Goal: Transaction & Acquisition: Purchase product/service

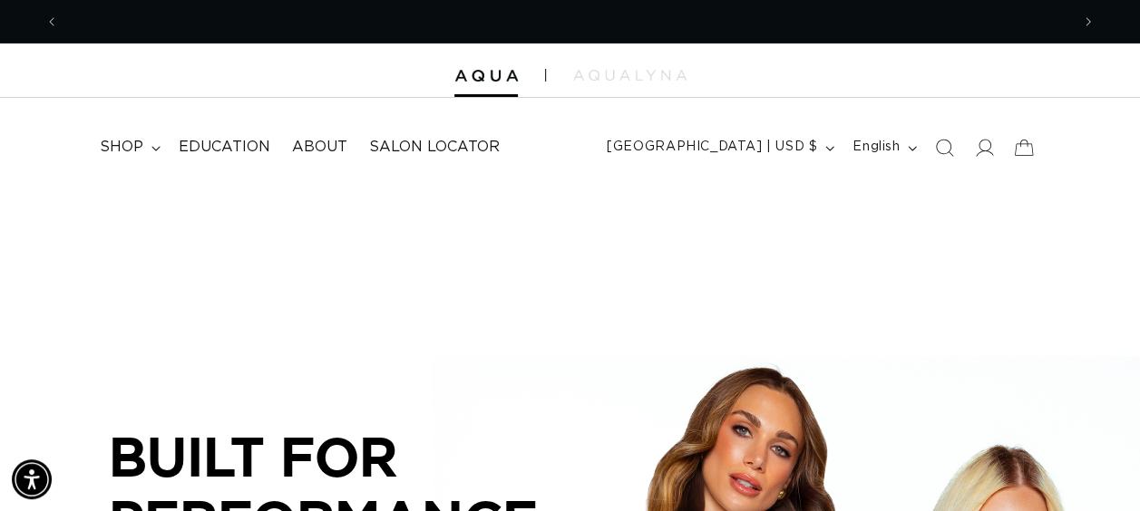
scroll to position [0, 2021]
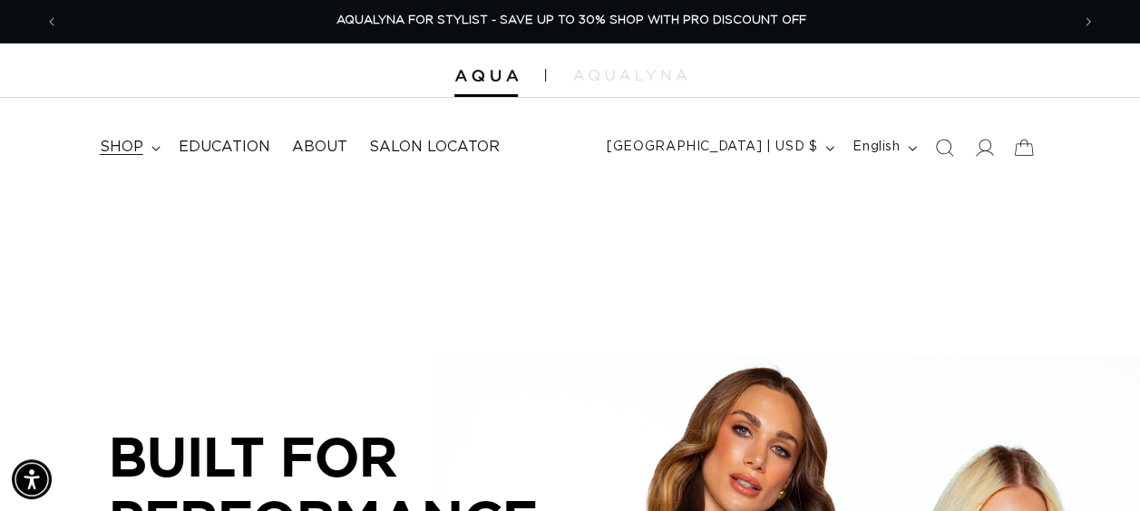
click at [127, 147] on span "shop" at bounding box center [122, 147] width 44 height 19
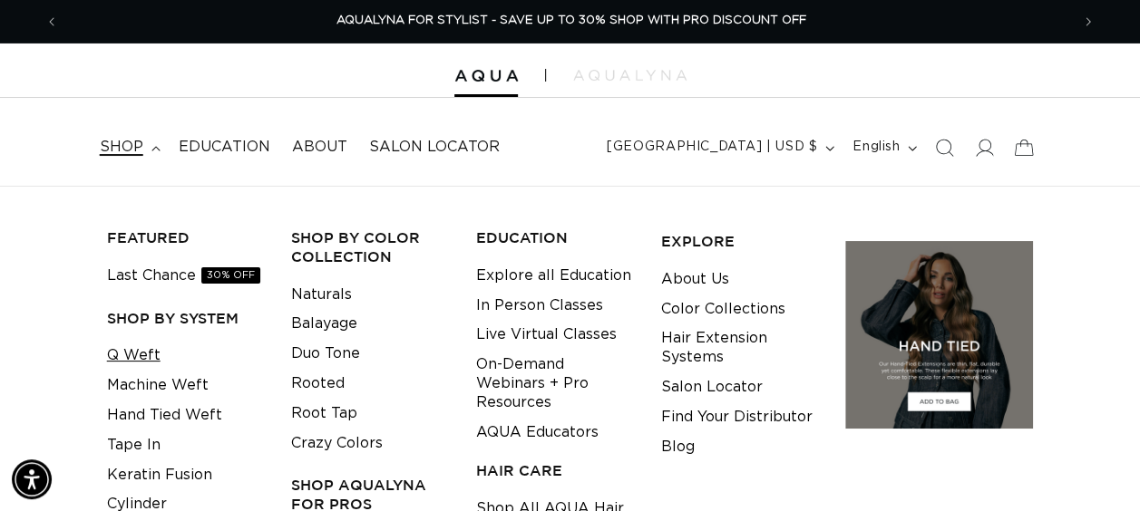
click at [132, 366] on link "Q Weft" at bounding box center [134, 356] width 54 height 30
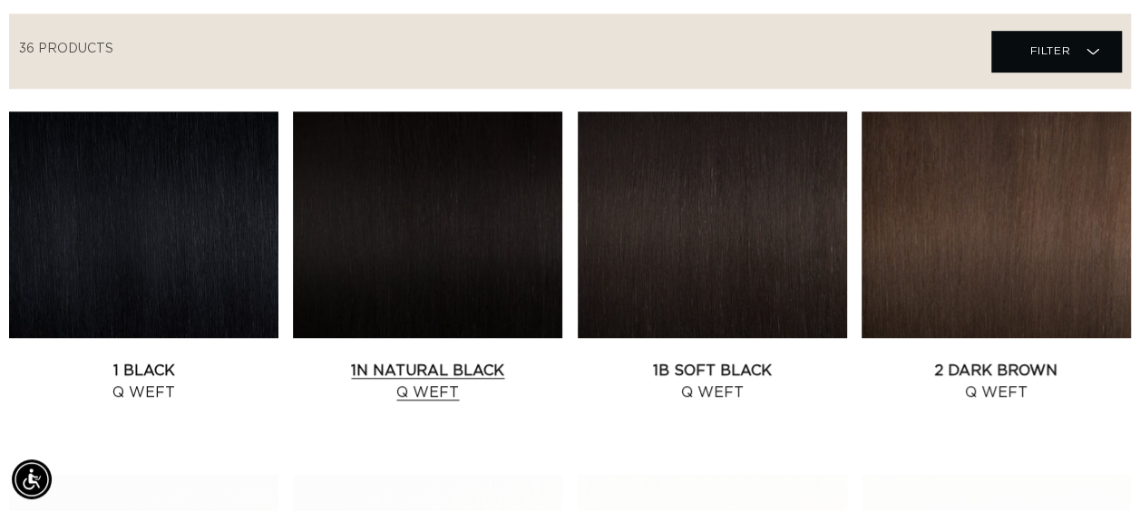
scroll to position [0, 2021]
click at [711, 360] on link "1B Soft Black Q Weft" at bounding box center [712, 382] width 269 height 44
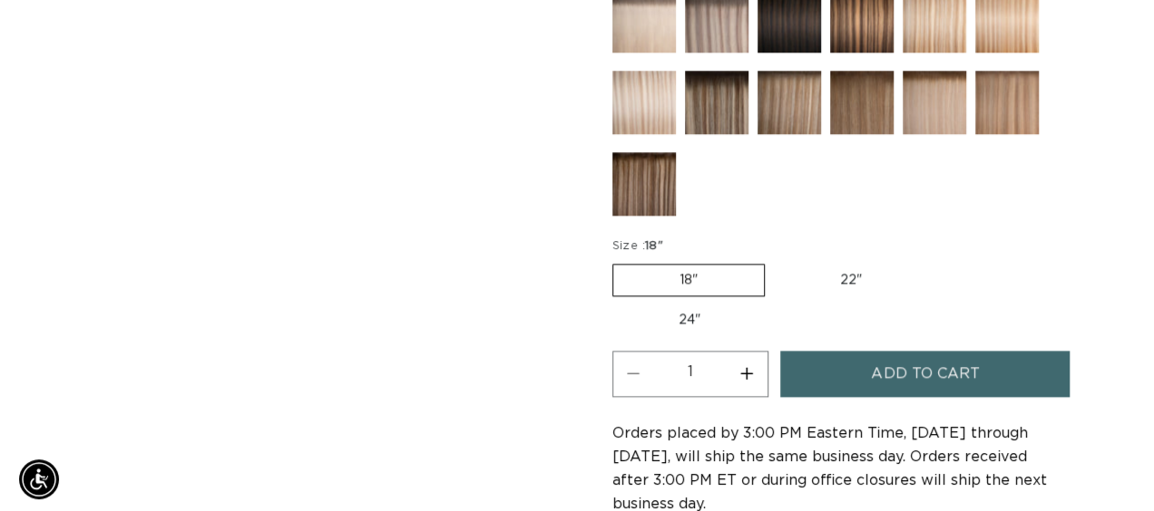
scroll to position [0, 1010]
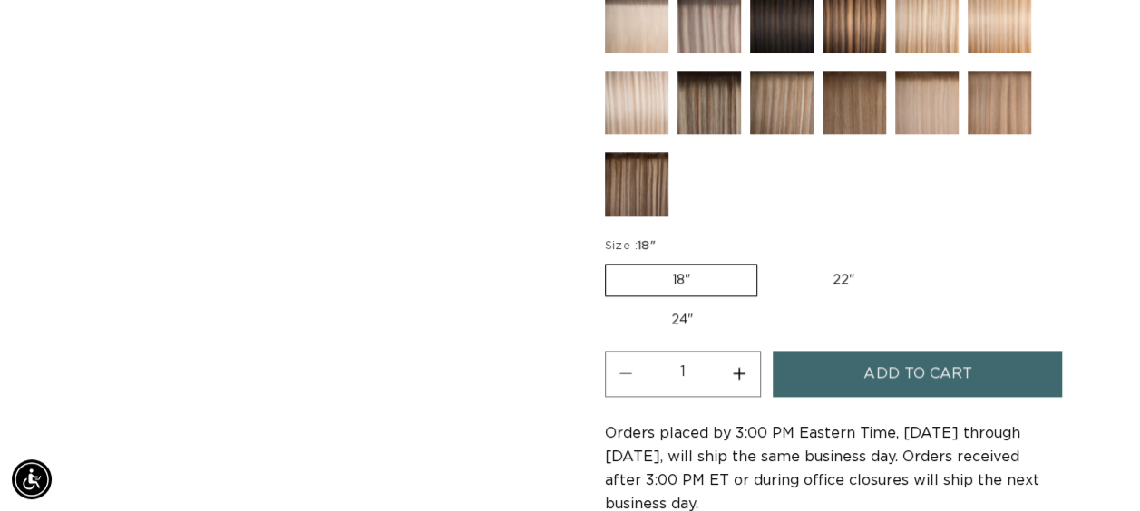
click at [742, 369] on button "Increase quantity for 1B Soft Black - Q Weft" at bounding box center [739, 374] width 41 height 46
type input "2"
click at [870, 372] on span "Add to cart" at bounding box center [917, 374] width 108 height 46
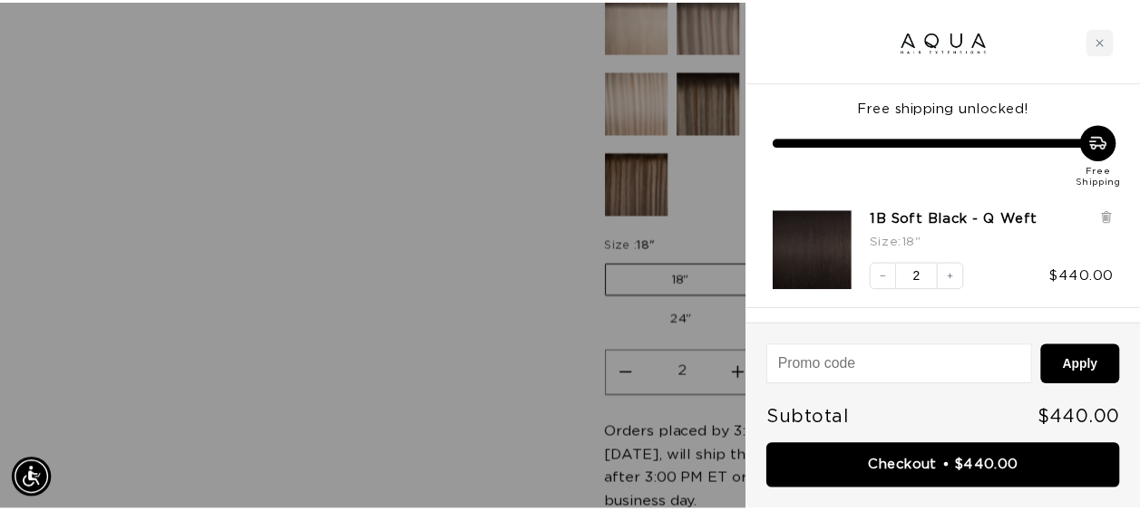
scroll to position [0, 0]
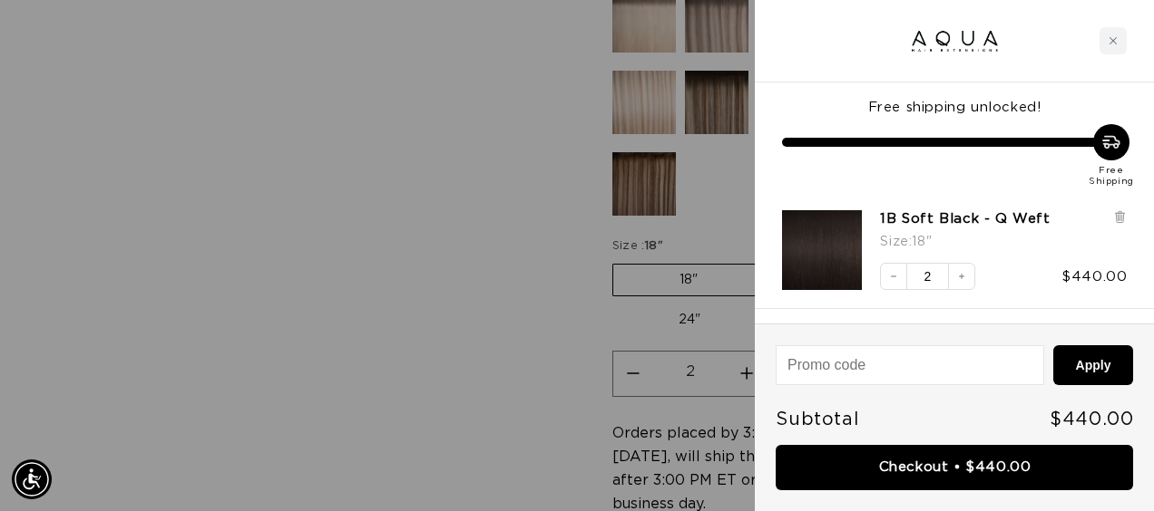
click at [474, 172] on div at bounding box center [577, 255] width 1154 height 511
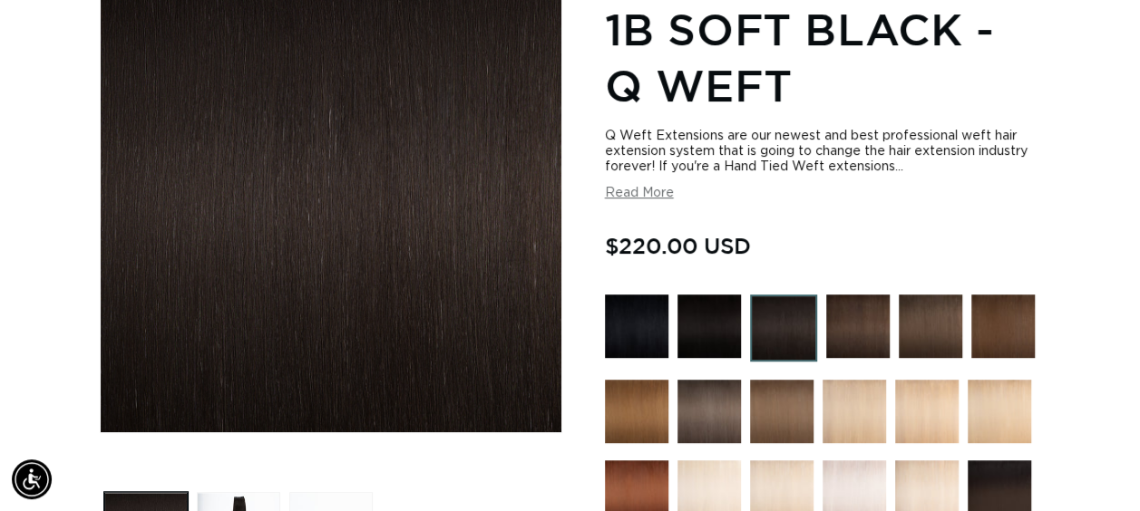
scroll to position [0, 1010]
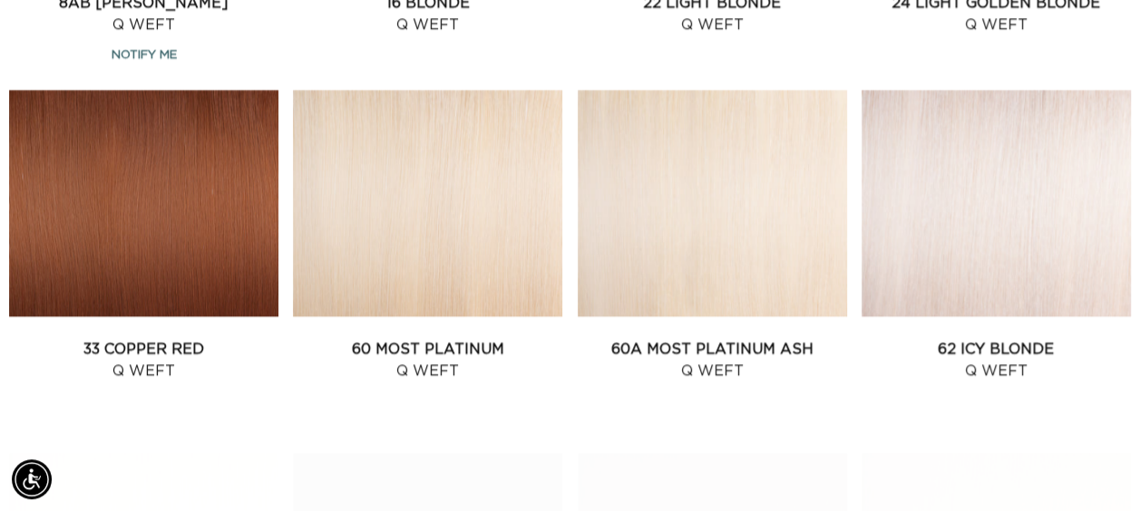
scroll to position [1723, 0]
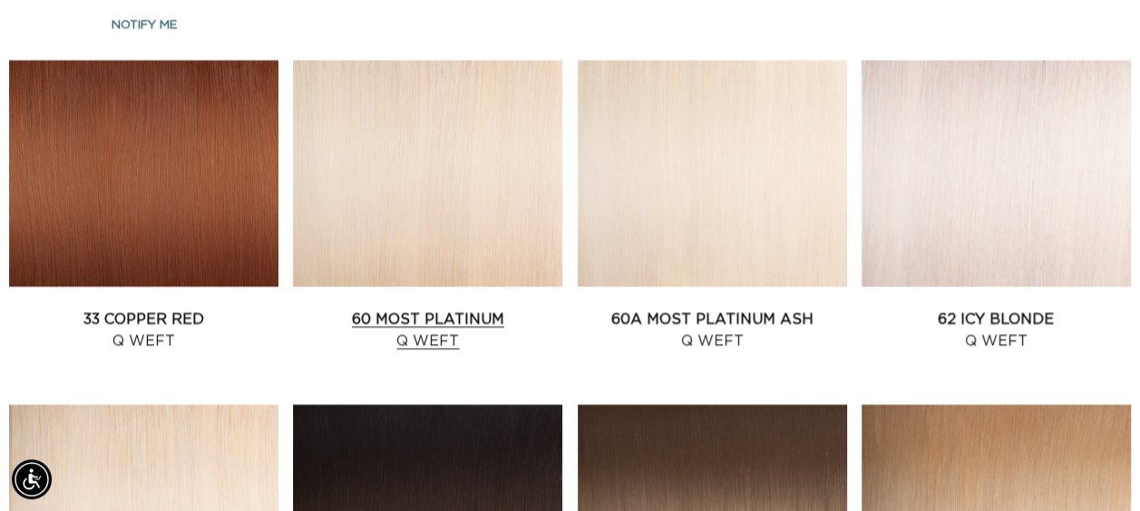
click at [383, 309] on link "60 Most Platinum Q Weft" at bounding box center [427, 331] width 269 height 44
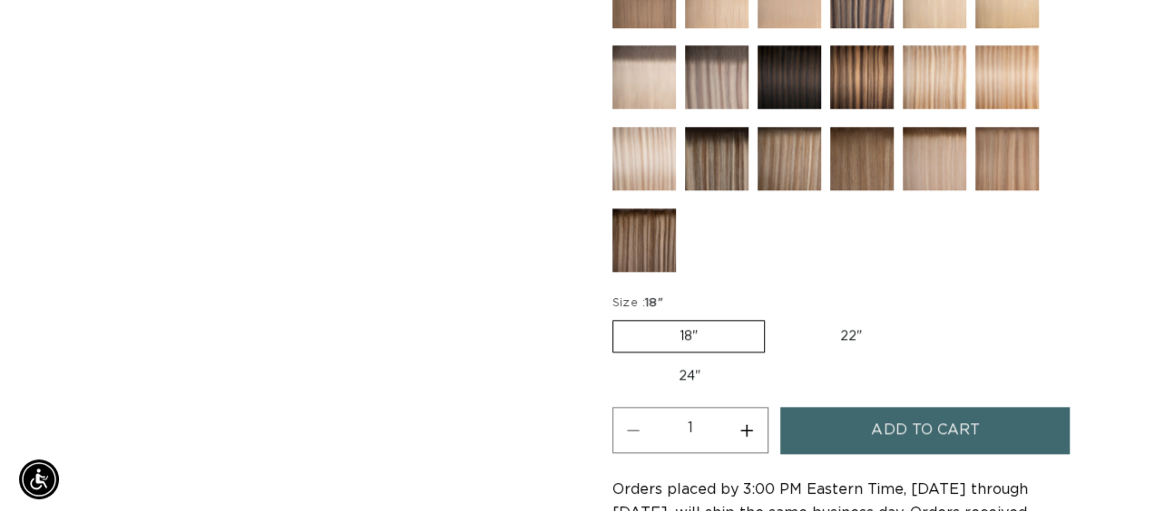
scroll to position [0, 1010]
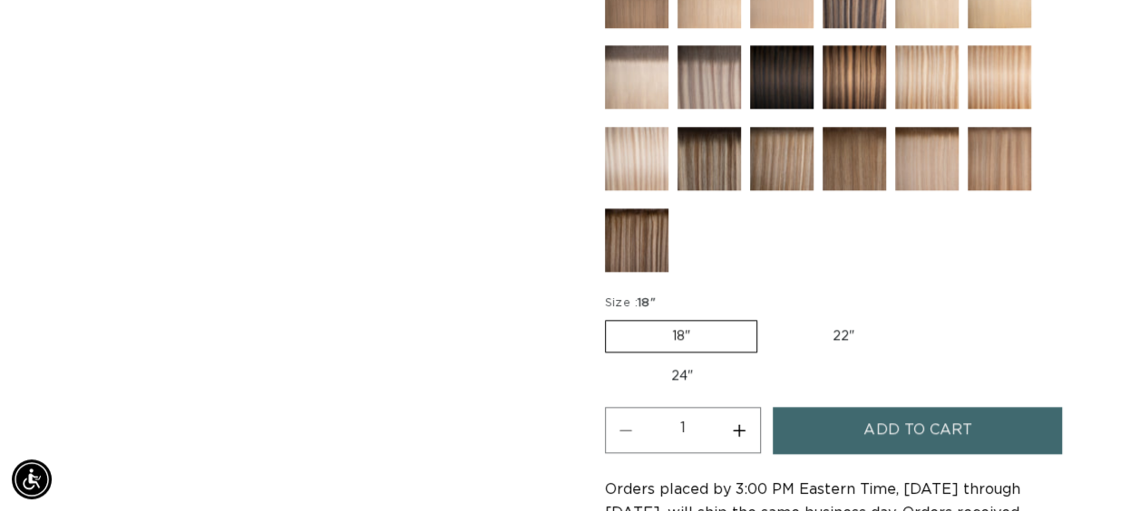
click at [840, 423] on button "Add to cart" at bounding box center [917, 430] width 289 height 46
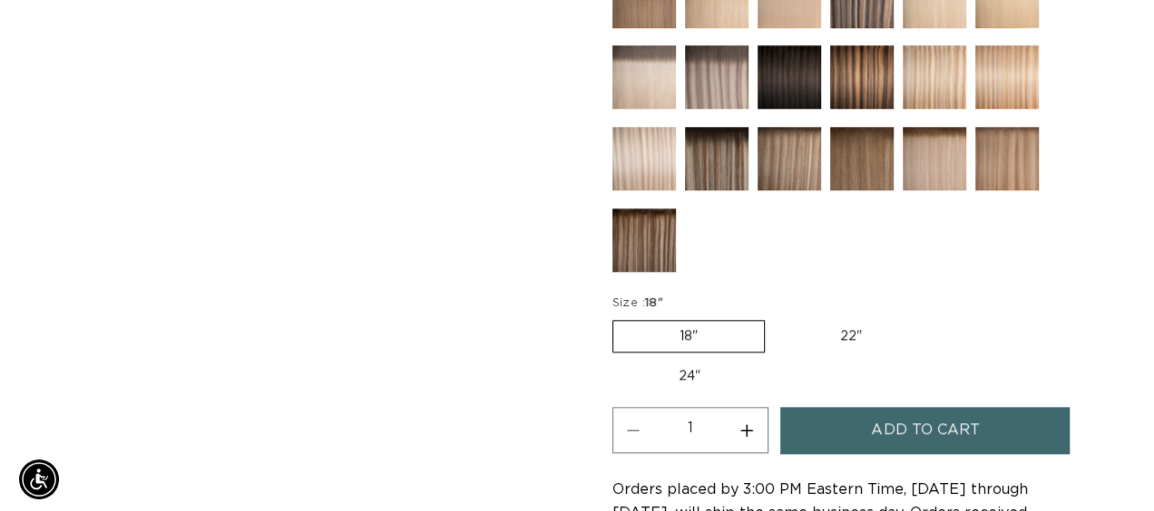
scroll to position [0, 1025]
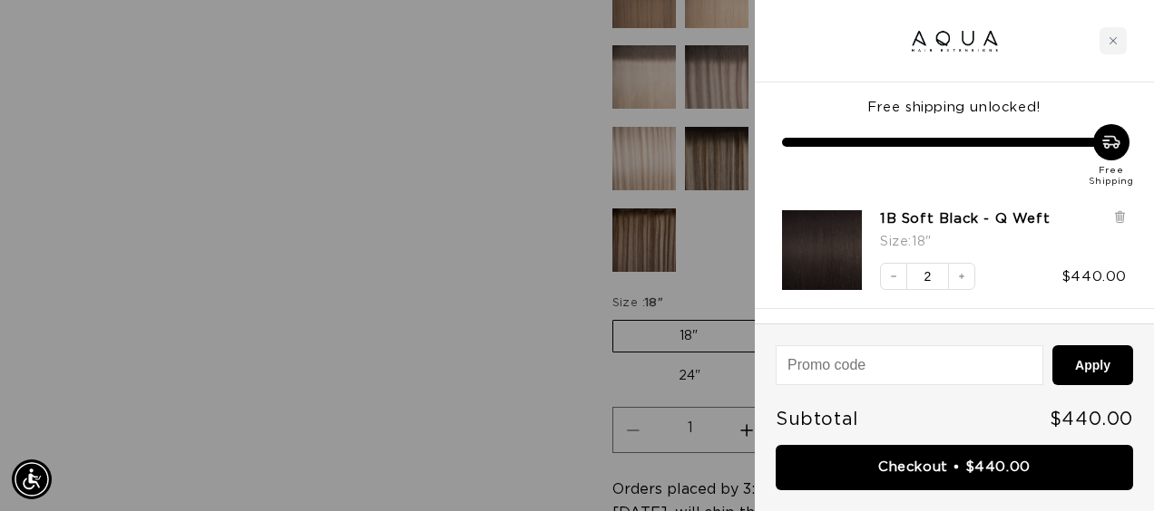
click at [270, 201] on div at bounding box center [577, 255] width 1154 height 511
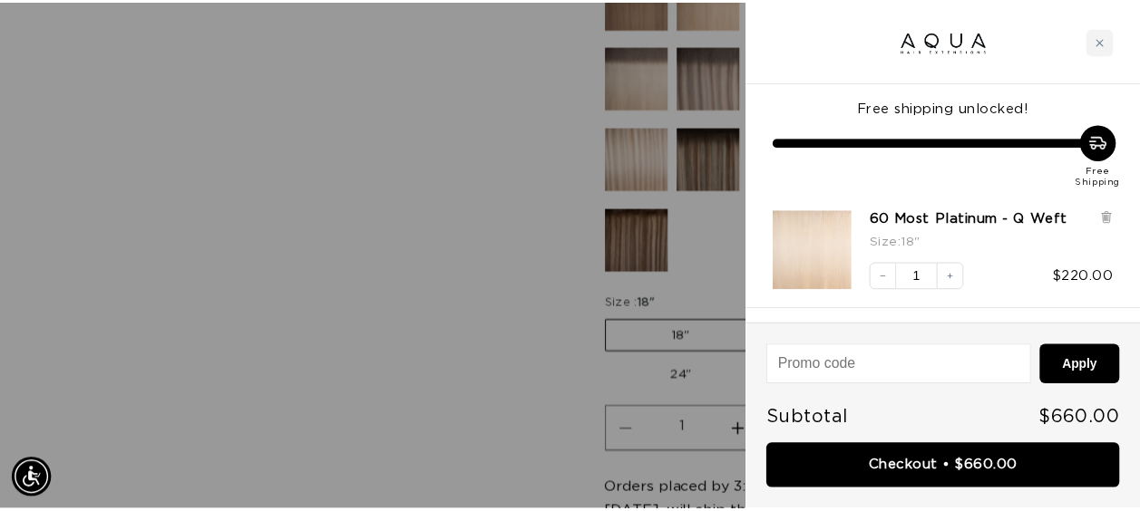
scroll to position [0, 2050]
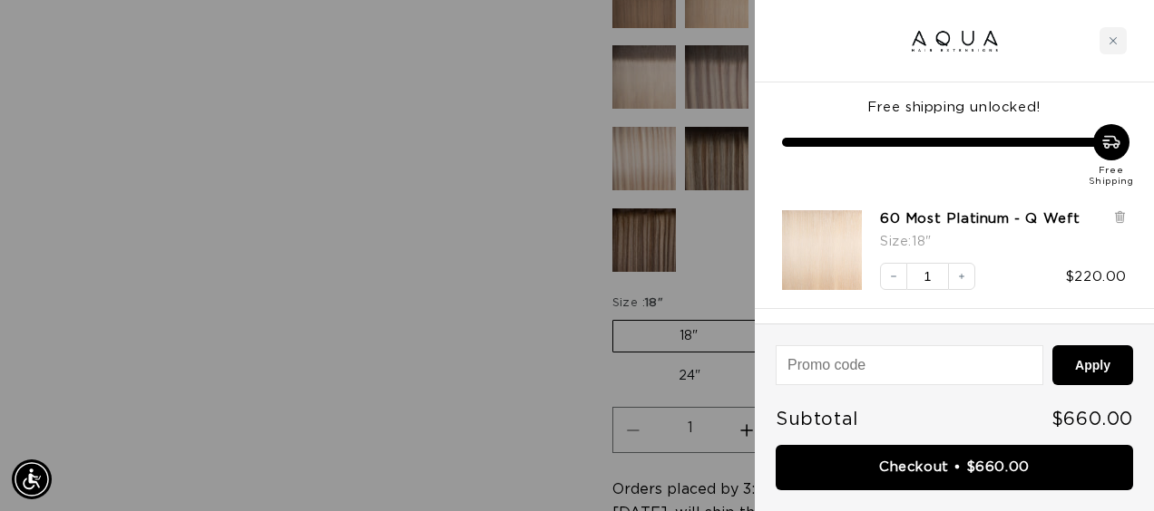
click at [386, 287] on div at bounding box center [577, 255] width 1154 height 511
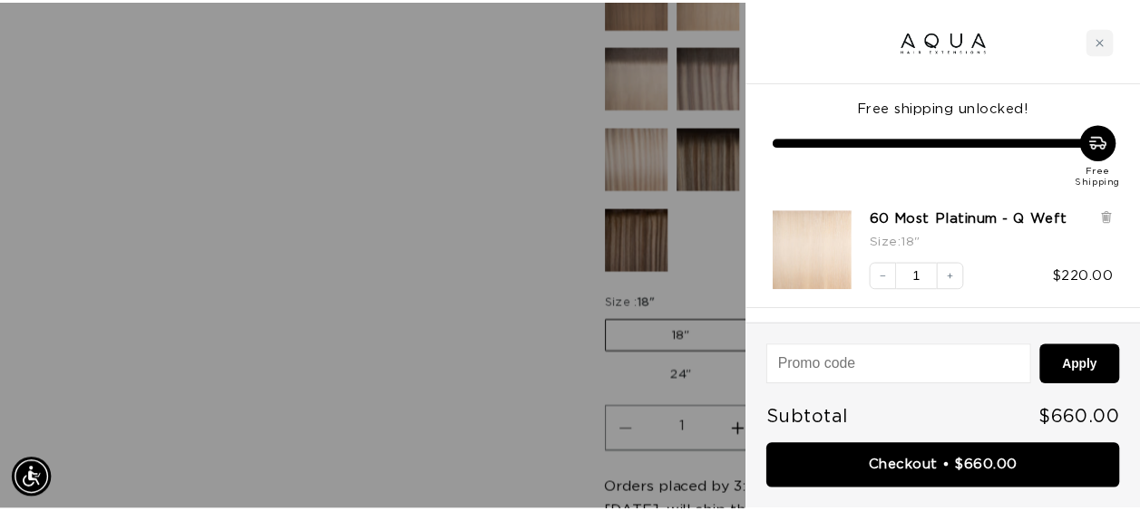
scroll to position [0, 2021]
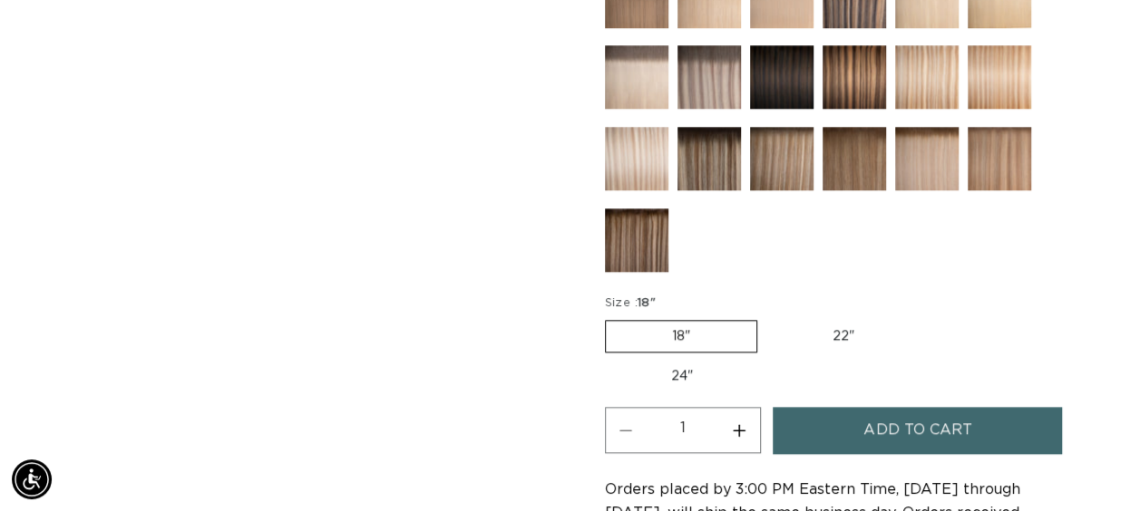
click at [704, 78] on img at bounding box center [708, 76] width 63 height 63
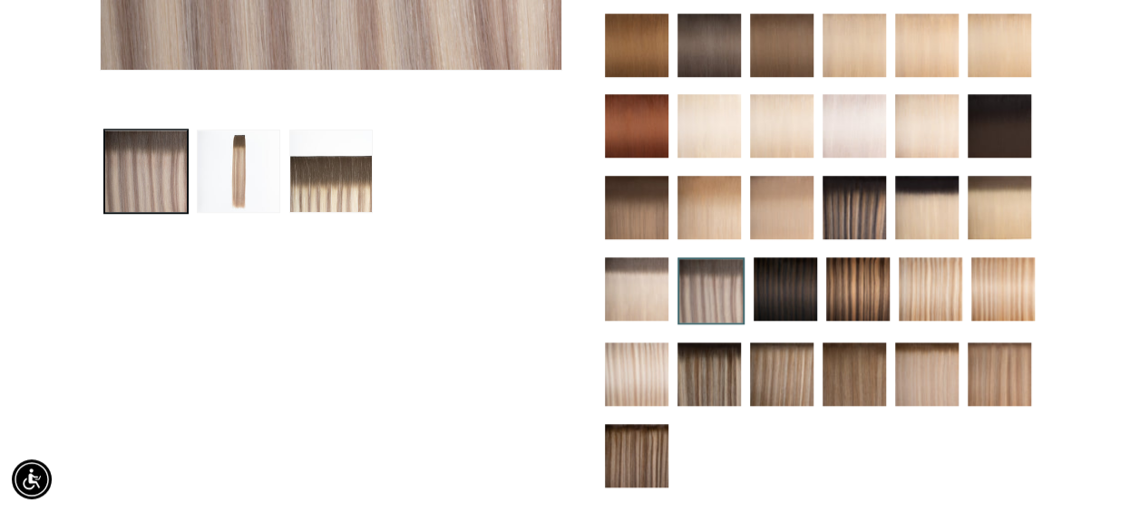
scroll to position [0, 1010]
click at [722, 359] on img at bounding box center [708, 374] width 63 height 63
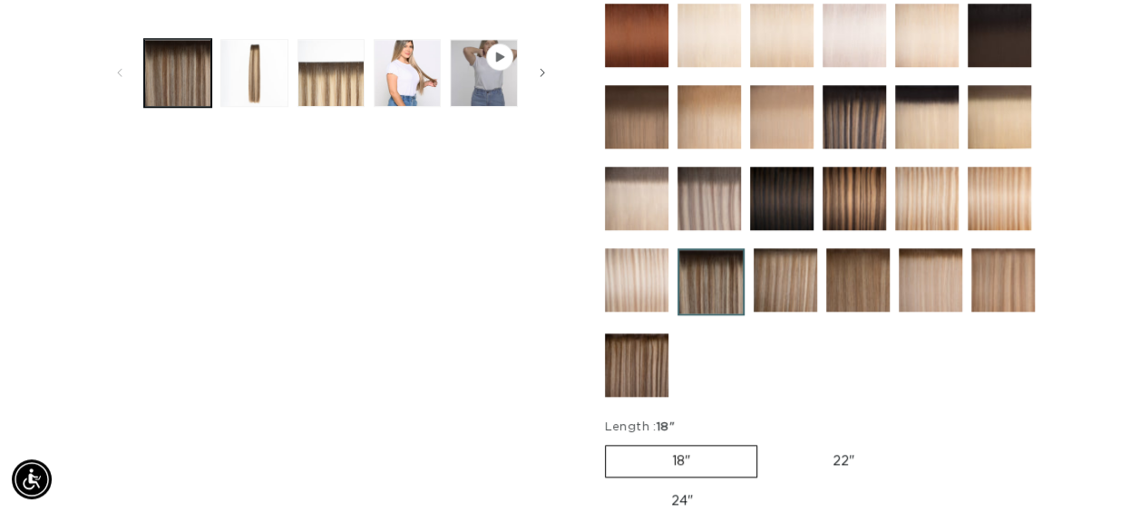
scroll to position [0, 2021]
click at [633, 287] on img at bounding box center [636, 279] width 63 height 63
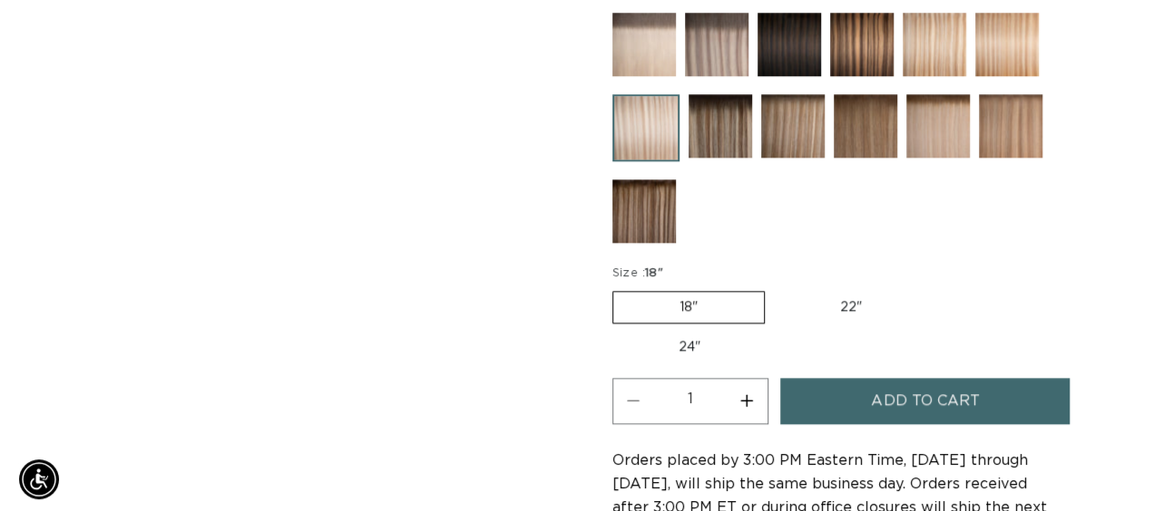
scroll to position [907, 0]
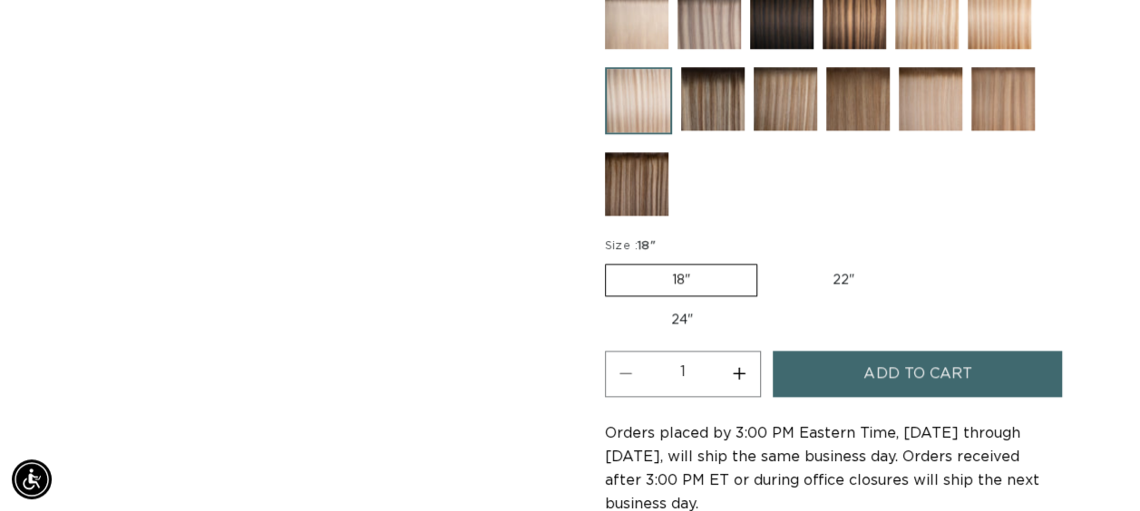
click at [832, 365] on button "Add to cart" at bounding box center [917, 374] width 289 height 46
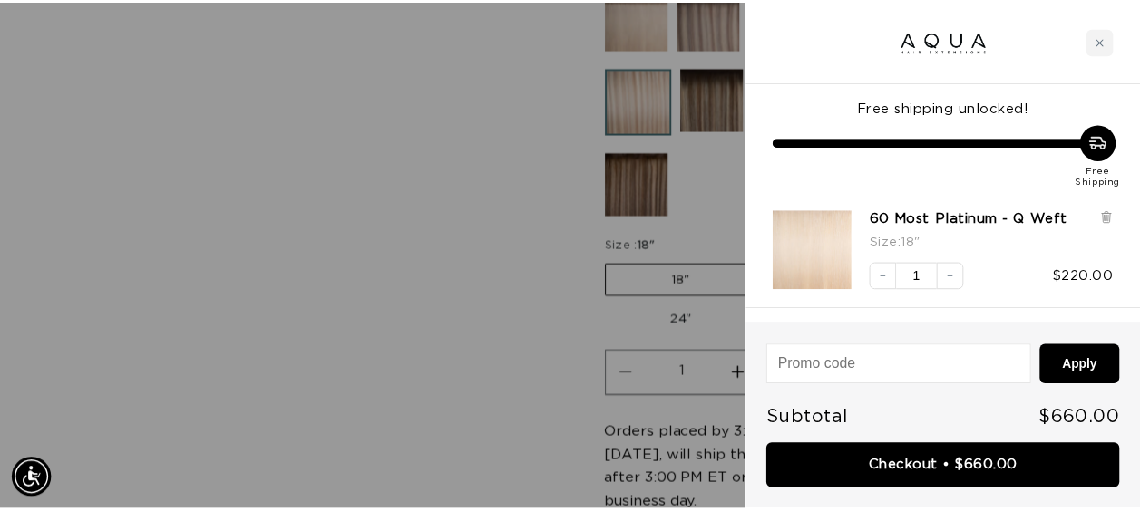
scroll to position [0, 1025]
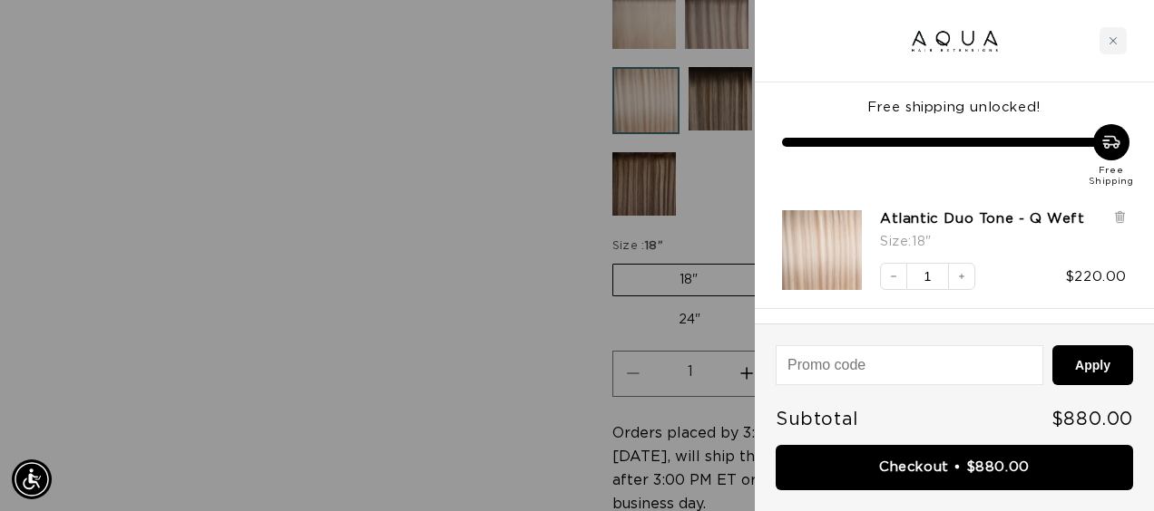
click at [446, 281] on div at bounding box center [577, 255] width 1154 height 511
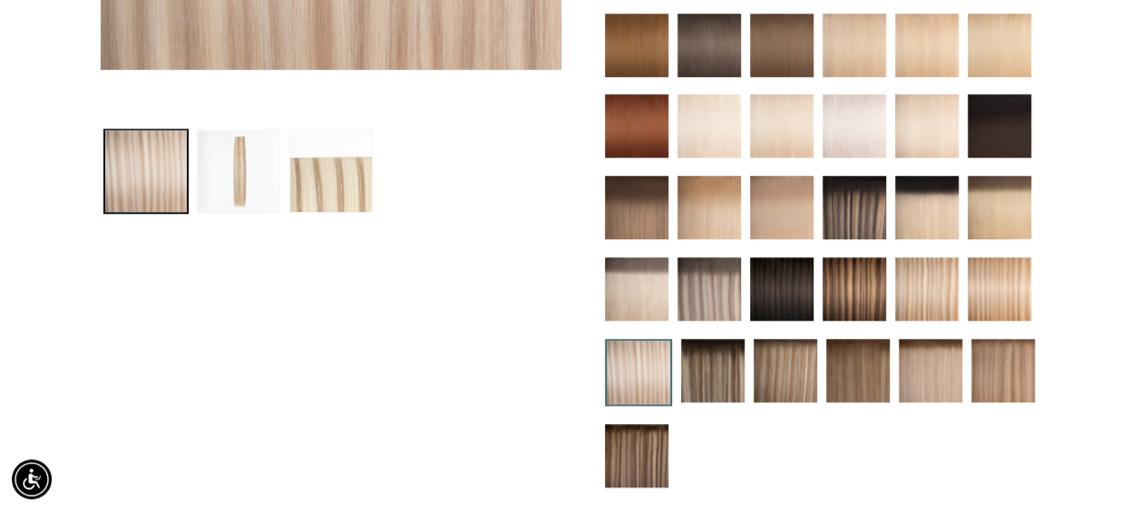
scroll to position [0, 1010]
click at [776, 287] on img at bounding box center [781, 289] width 63 height 63
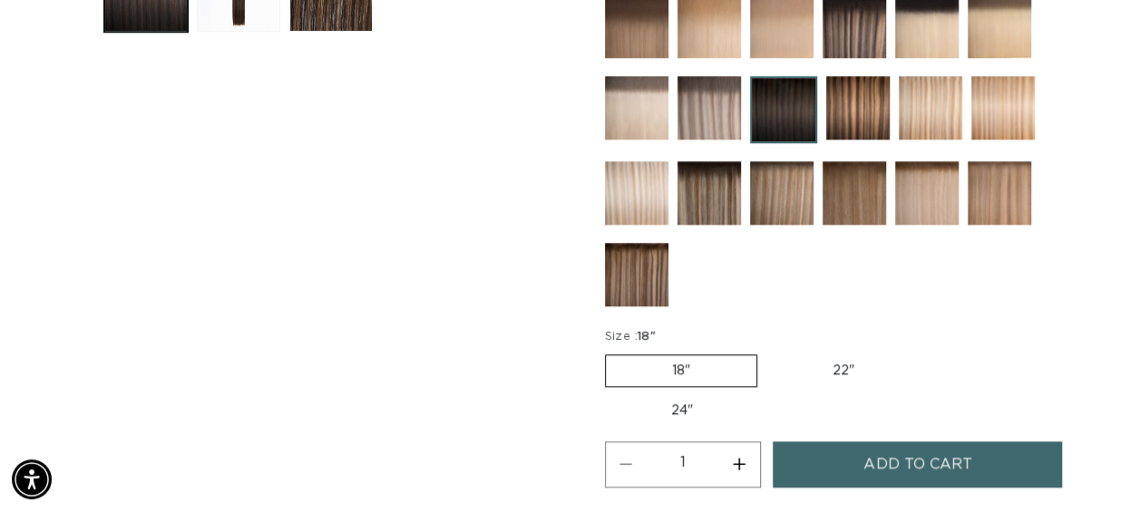
scroll to position [907, 0]
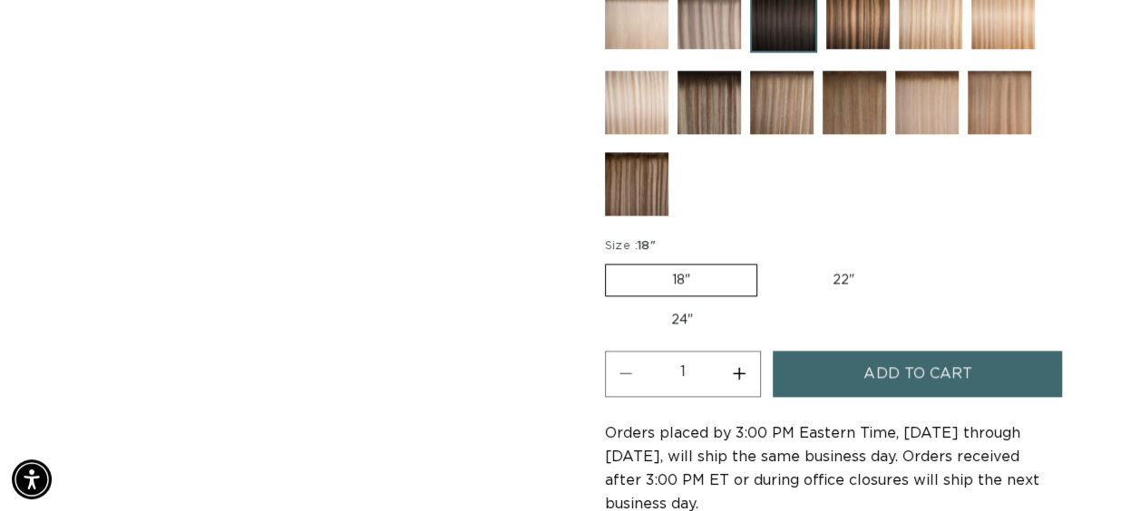
click at [835, 277] on label "22" Variant sold out or unavailable" at bounding box center [843, 280] width 154 height 31
click at [767, 261] on input "22" Variant sold out or unavailable" at bounding box center [766, 260] width 1 height 1
radio input "true"
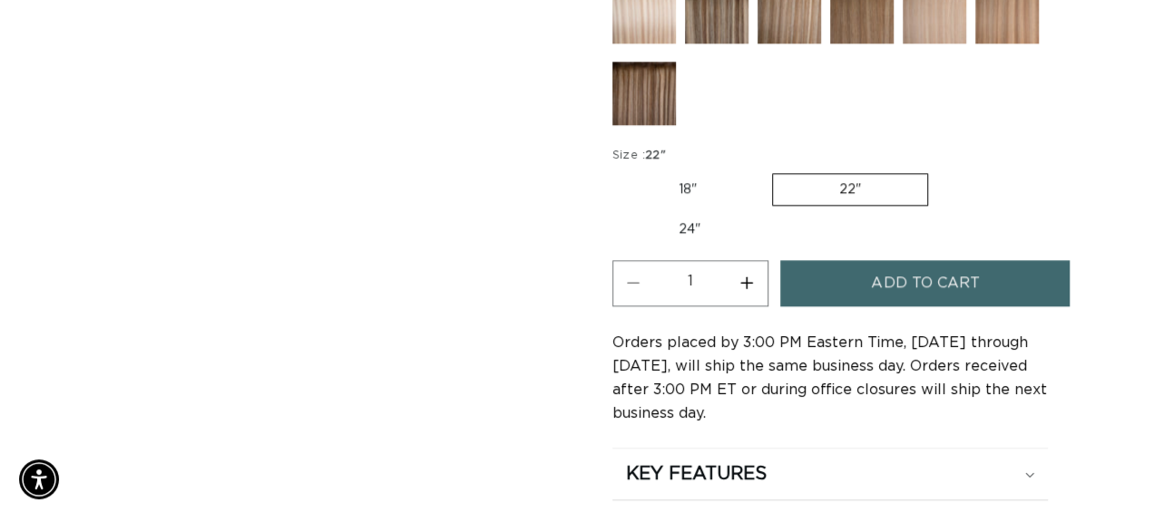
scroll to position [0, 2021]
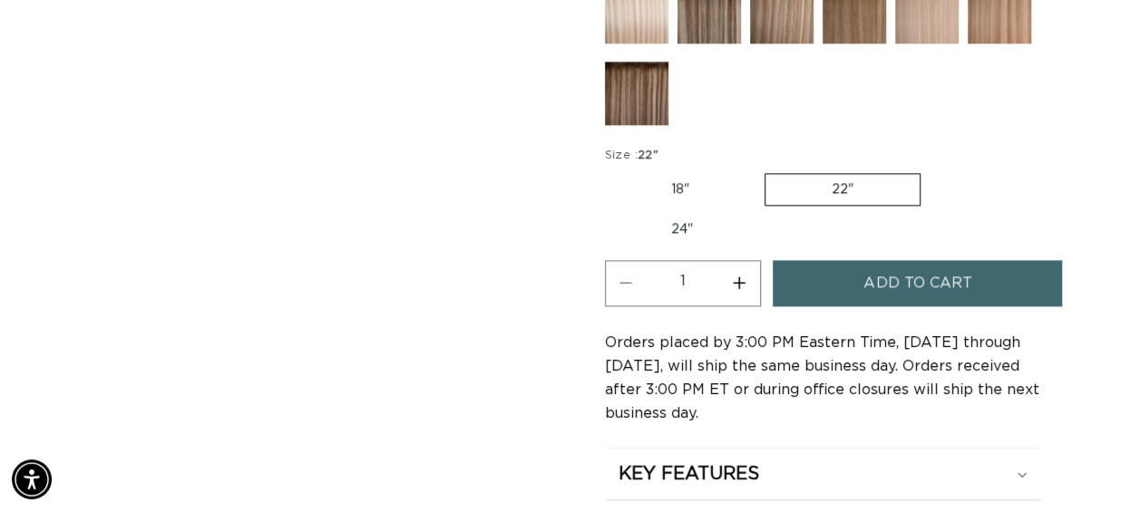
click at [852, 276] on button "Add to cart" at bounding box center [917, 283] width 289 height 46
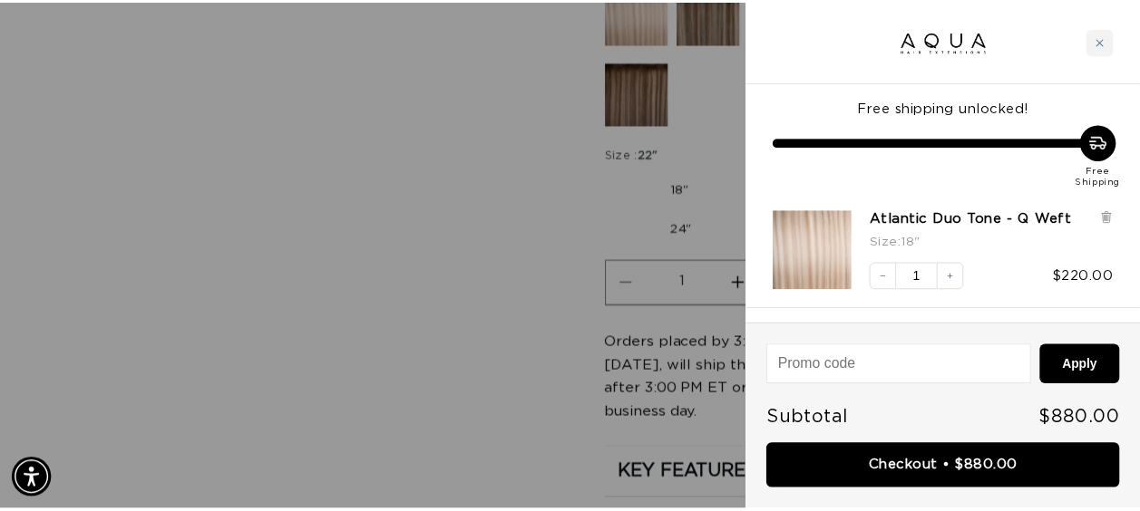
scroll to position [0, 0]
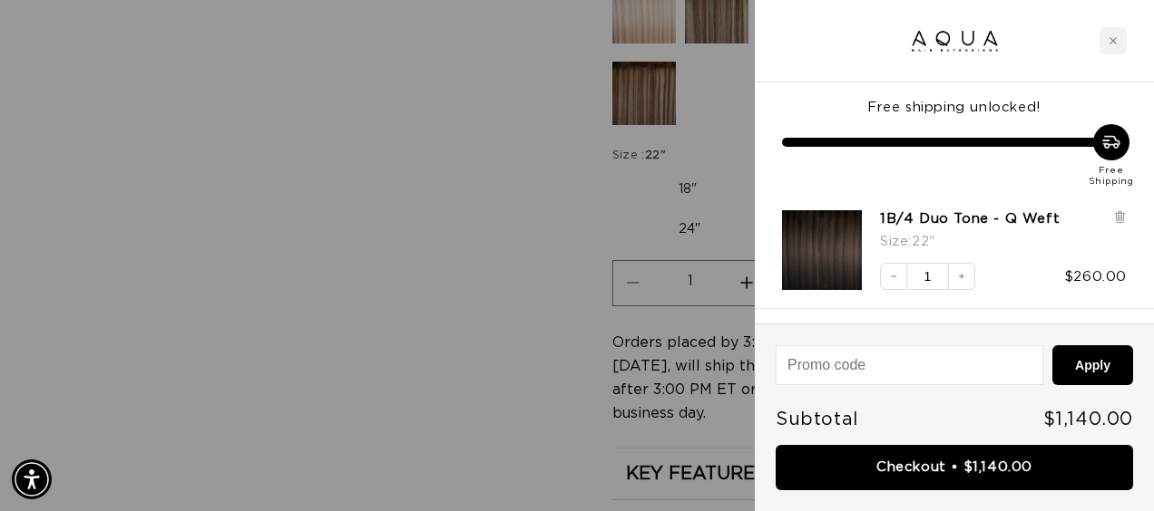
click at [353, 218] on div at bounding box center [577, 255] width 1154 height 511
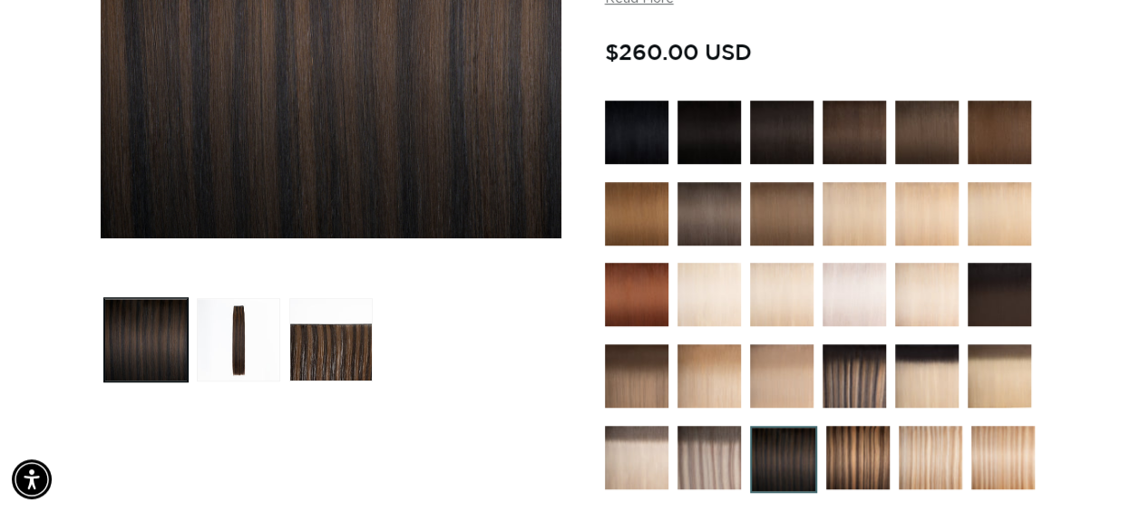
scroll to position [544, 0]
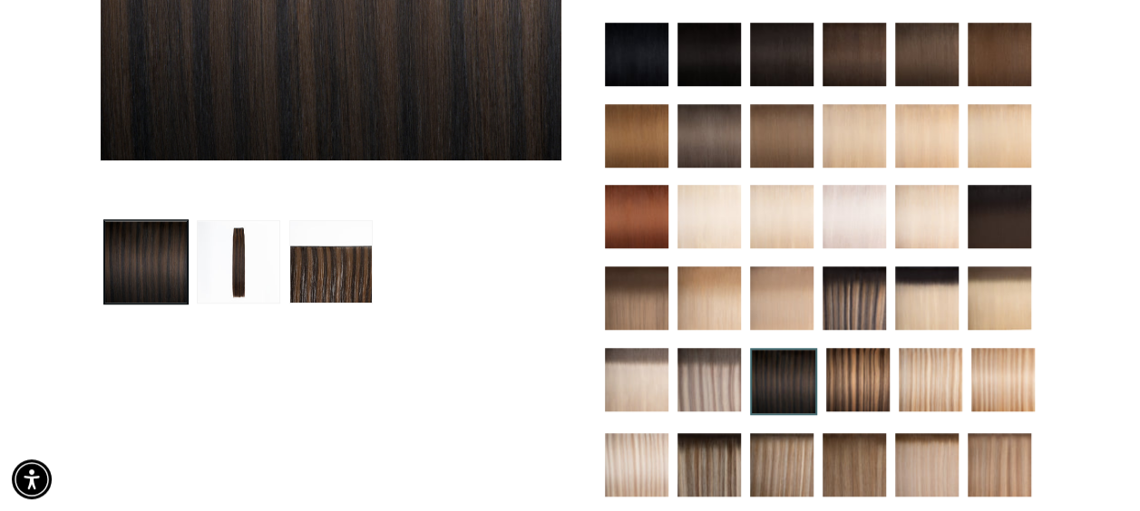
click at [986, 281] on img at bounding box center [999, 298] width 63 height 63
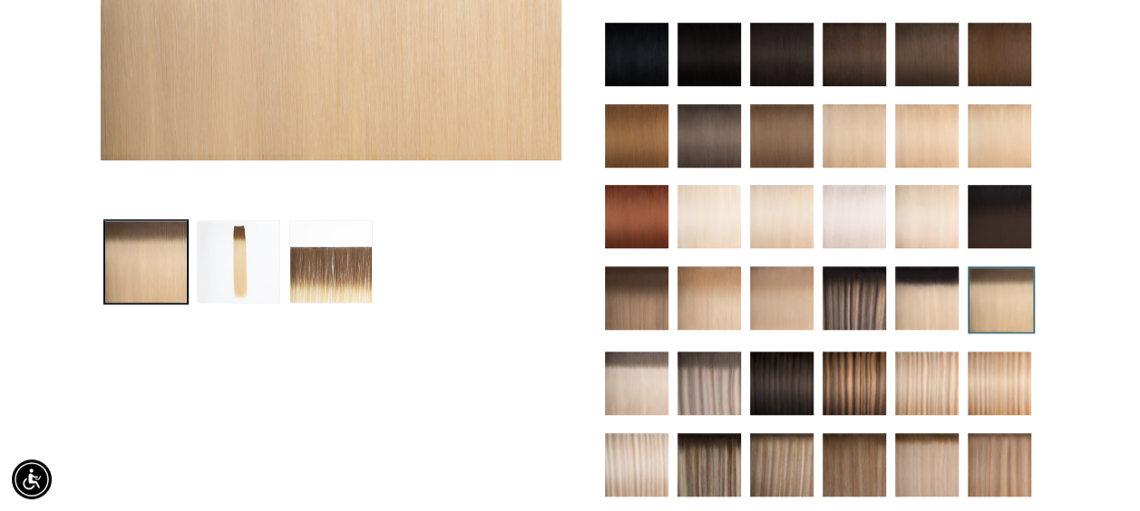
scroll to position [0, 1010]
click at [637, 310] on img at bounding box center [636, 298] width 63 height 63
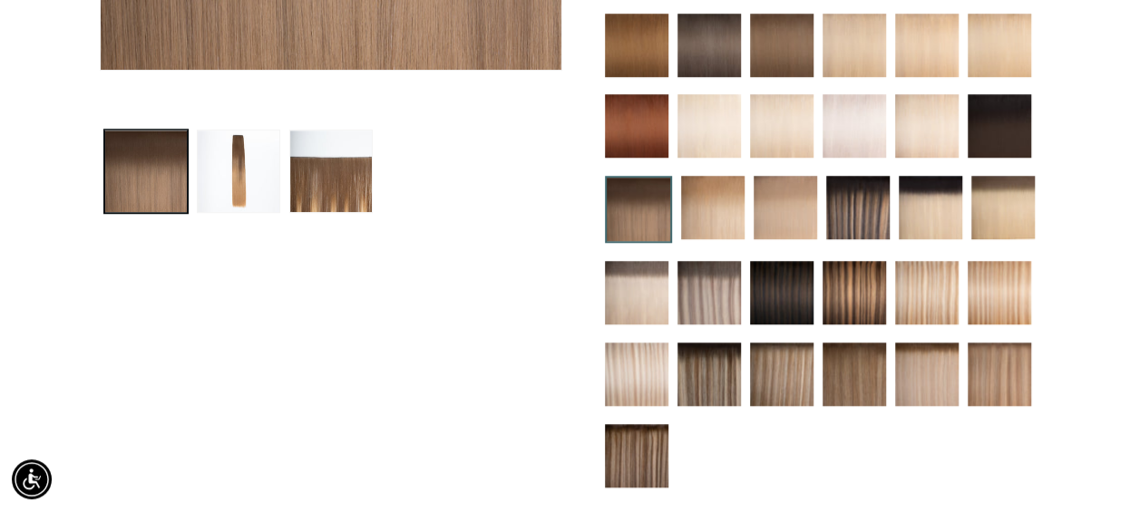
click at [639, 287] on img at bounding box center [636, 292] width 63 height 63
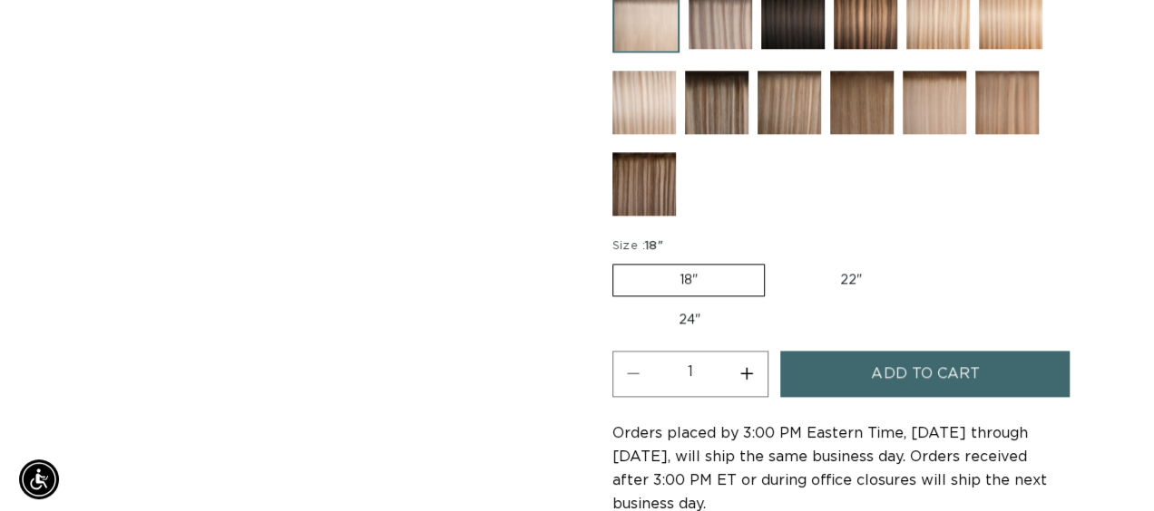
scroll to position [0, 1010]
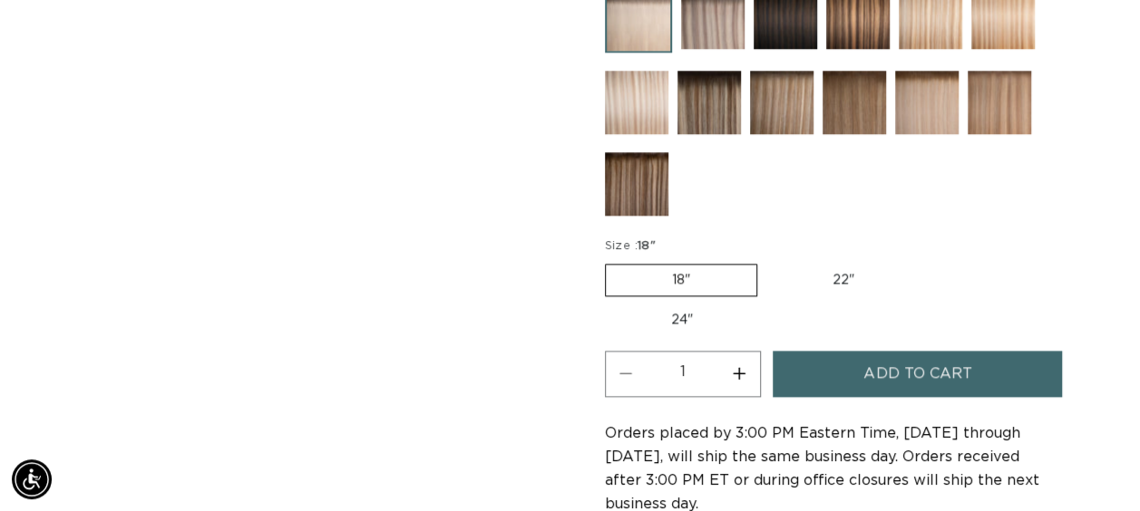
click at [909, 370] on span "Add to cart" at bounding box center [917, 374] width 108 height 46
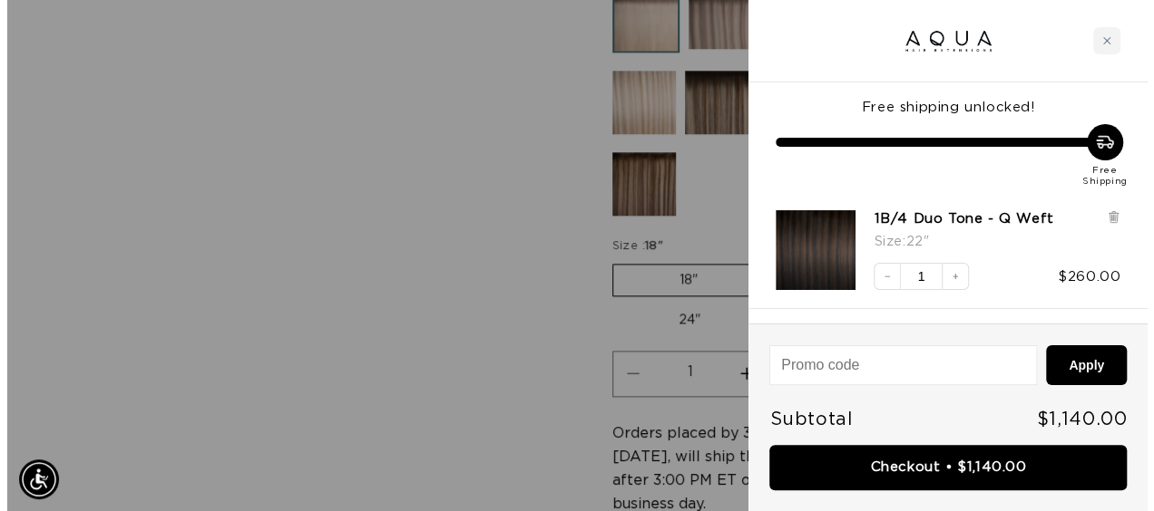
scroll to position [0, 1025]
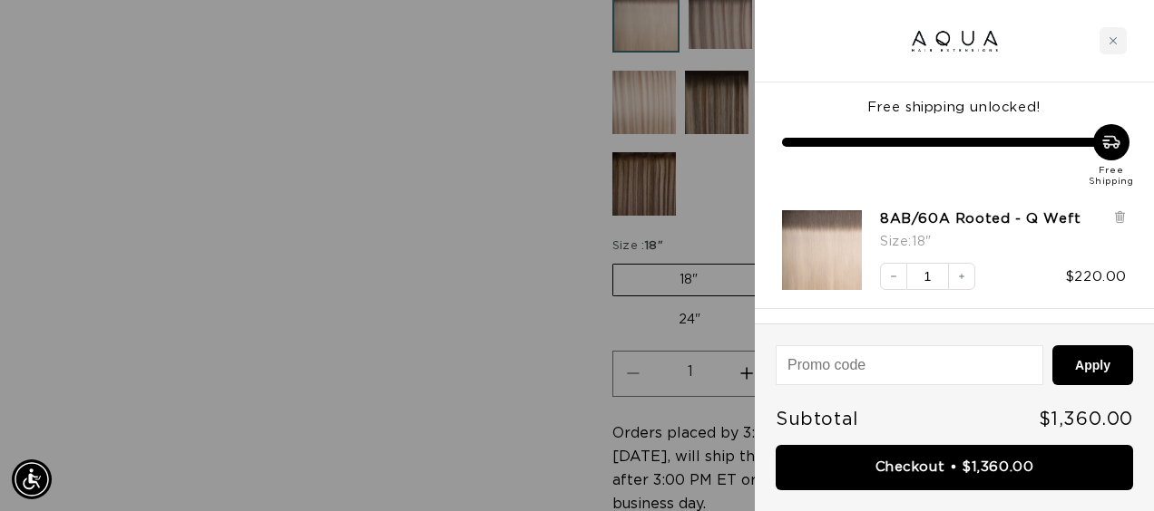
click at [290, 248] on div at bounding box center [577, 255] width 1154 height 511
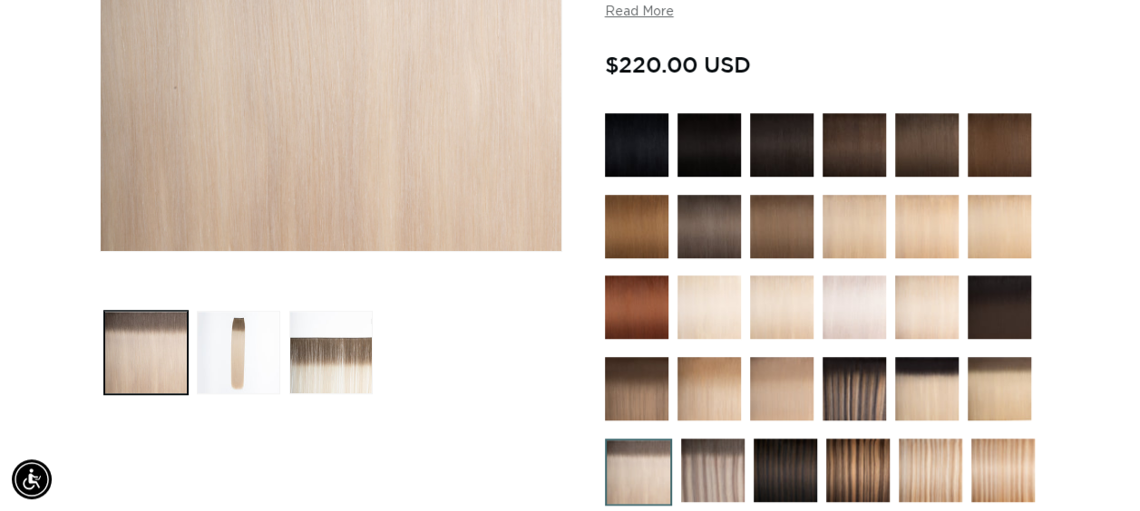
scroll to position [0, 1010]
click at [853, 136] on img at bounding box center [854, 144] width 63 height 63
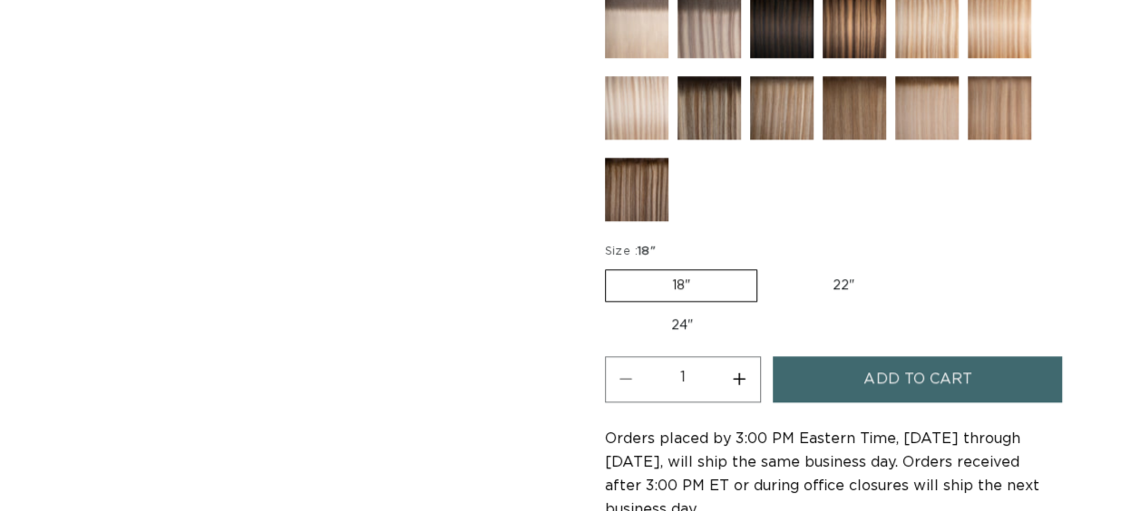
scroll to position [998, 0]
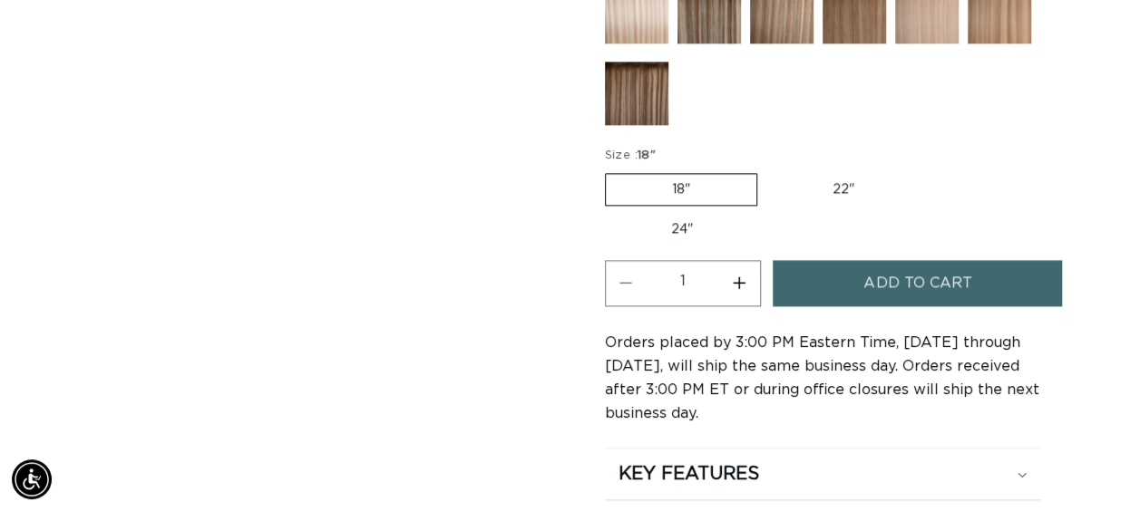
click at [813, 182] on label "22" Variant sold out or unavailable" at bounding box center [843, 189] width 154 height 31
click at [767, 170] on input "22" Variant sold out or unavailable" at bounding box center [766, 170] width 1 height 1
radio input "true"
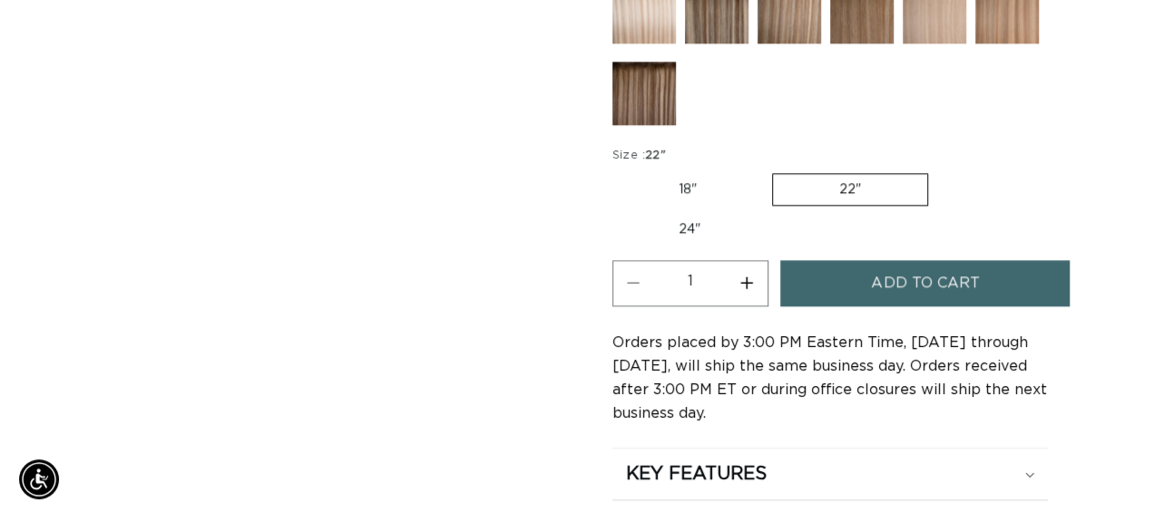
scroll to position [0, 1010]
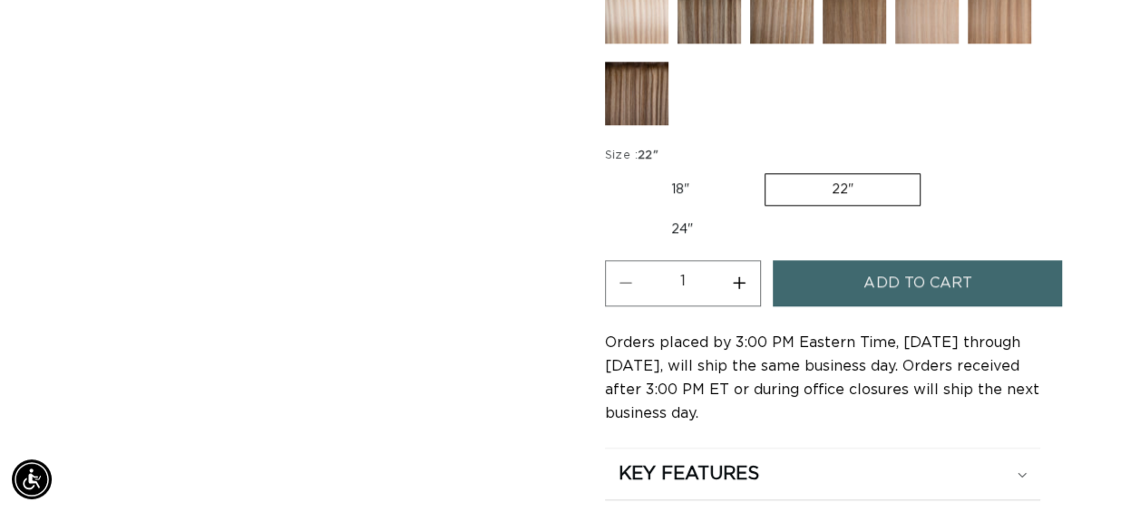
click at [908, 261] on span "Add to cart" at bounding box center [917, 283] width 108 height 46
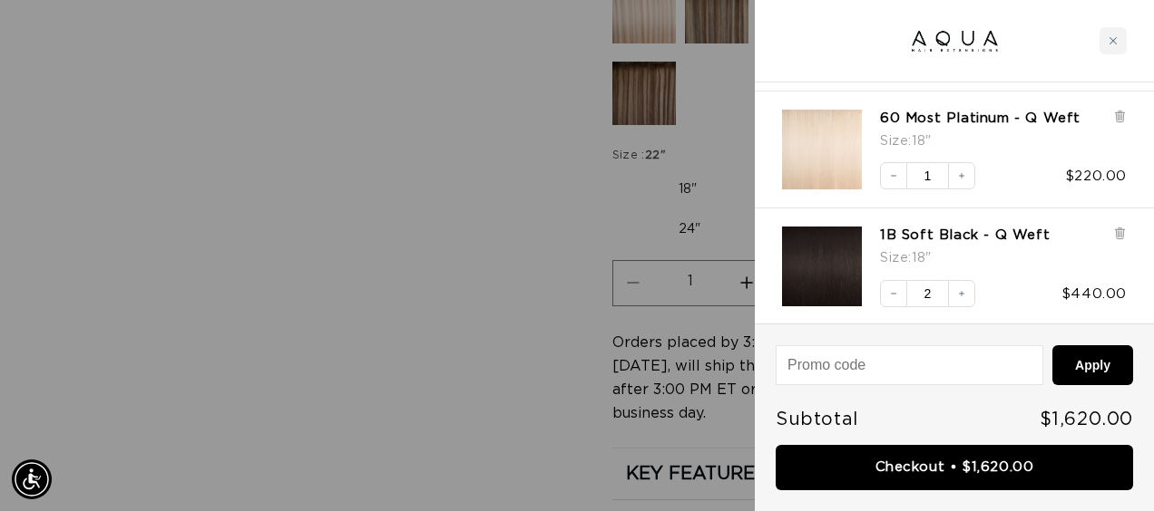
scroll to position [0, 0]
drag, startPoint x: 383, startPoint y: 239, endPoint x: 251, endPoint y: 280, distance: 137.7
click at [390, 231] on div at bounding box center [577, 255] width 1154 height 511
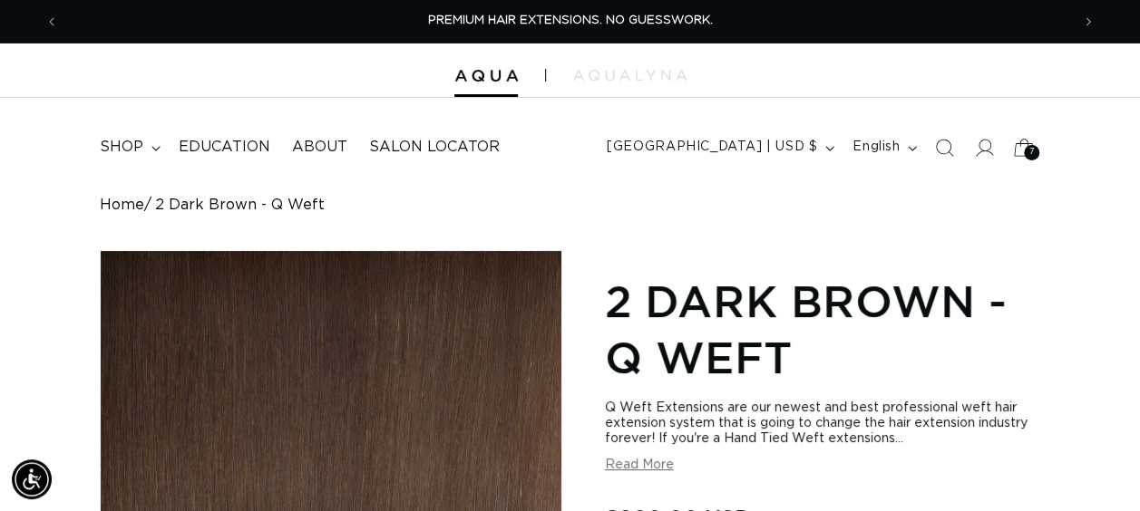
click at [1024, 149] on div "7 7" at bounding box center [1031, 152] width 15 height 15
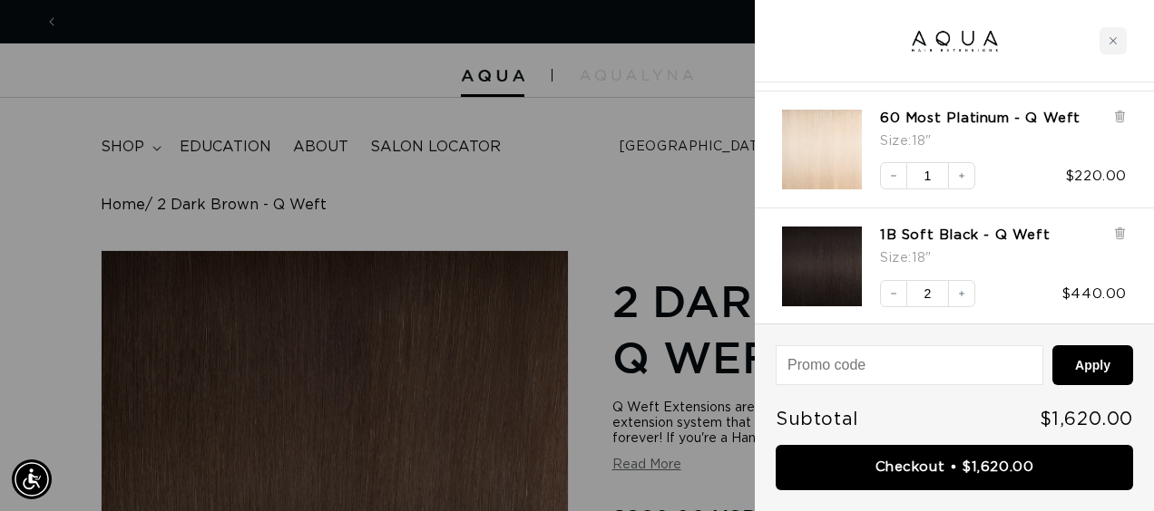
scroll to position [0, 1025]
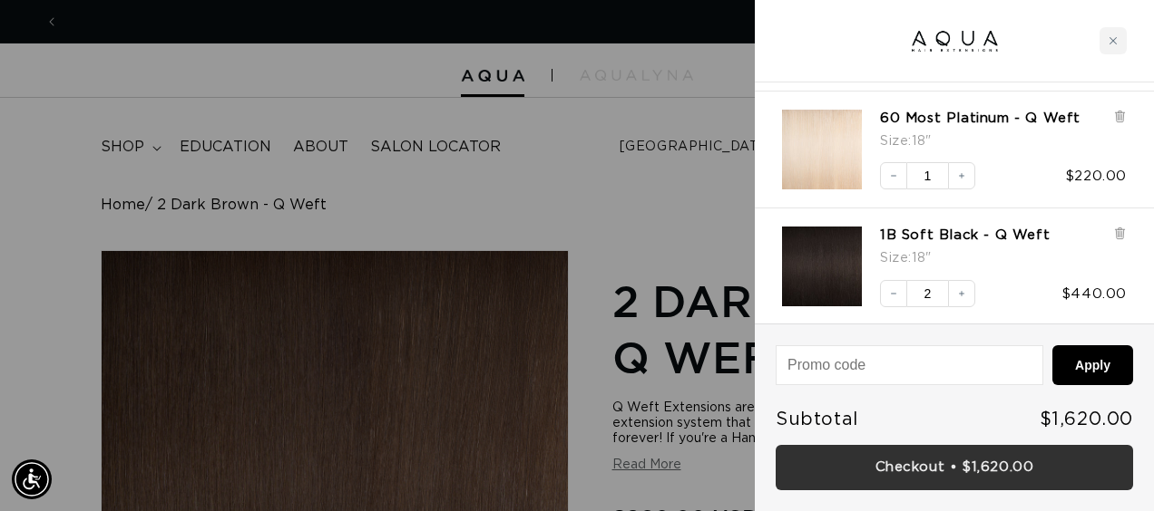
click at [974, 467] on link "Checkout • $1,620.00" at bounding box center [953, 468] width 357 height 46
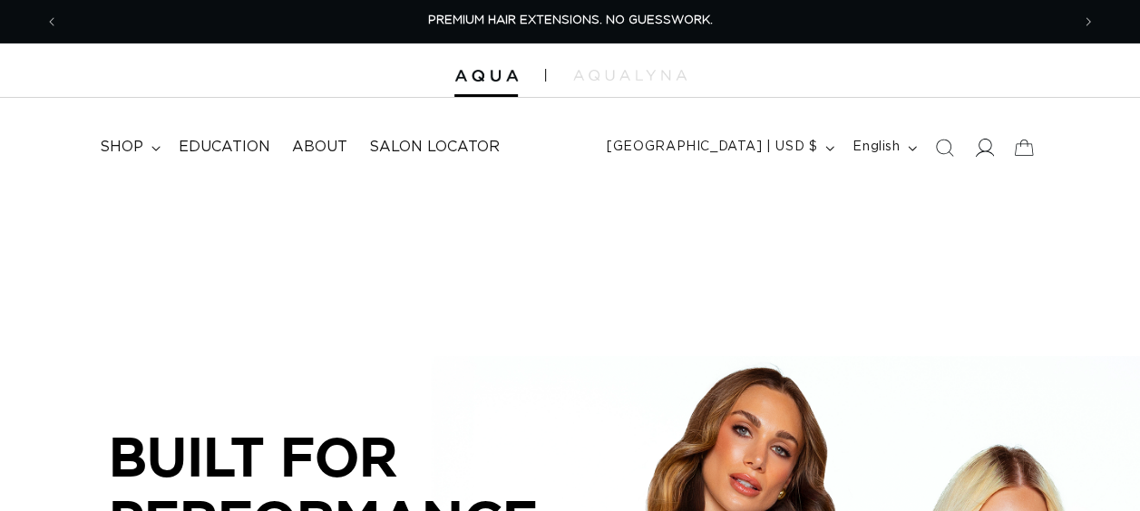
click at [992, 155] on span at bounding box center [984, 148] width 40 height 40
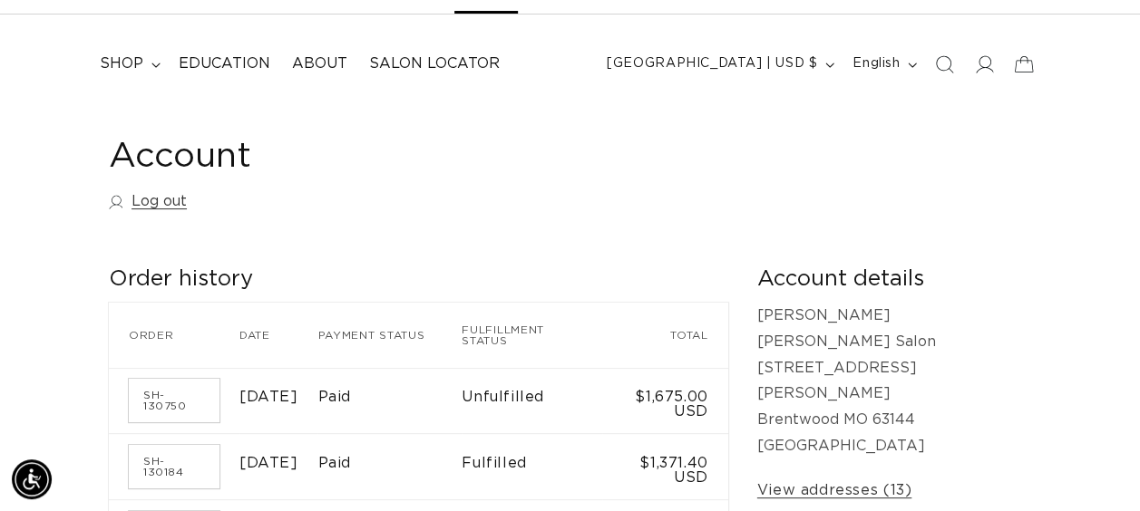
scroll to position [181, 0]
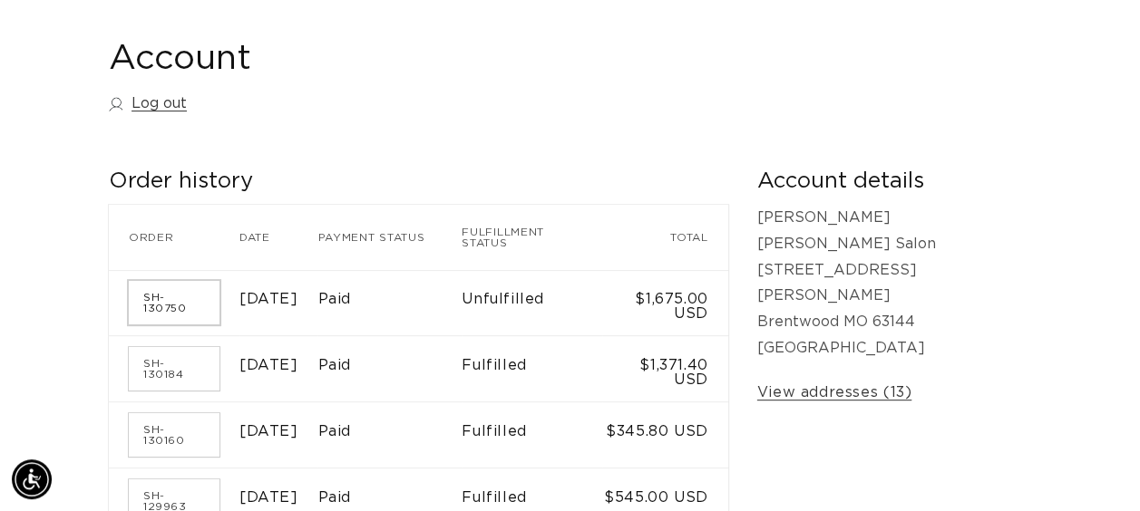
click at [165, 296] on link "SH-130750" at bounding box center [174, 303] width 91 height 44
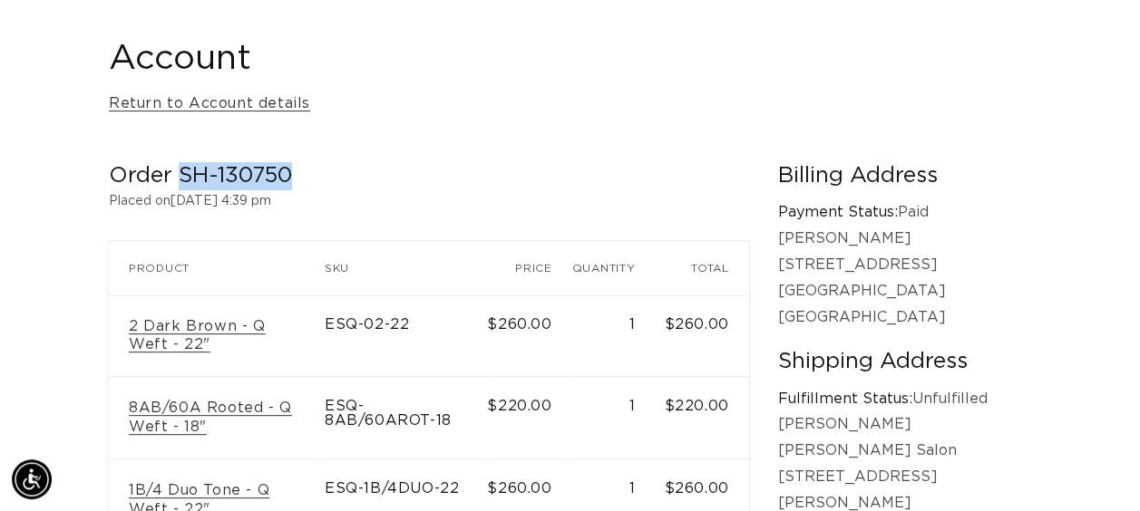
drag, startPoint x: 301, startPoint y: 183, endPoint x: 181, endPoint y: 186, distance: 119.7
click at [181, 186] on h2 "Order SH-130750" at bounding box center [429, 176] width 640 height 28
copy h2 "SH-130750"
